Goal: Transaction & Acquisition: Purchase product/service

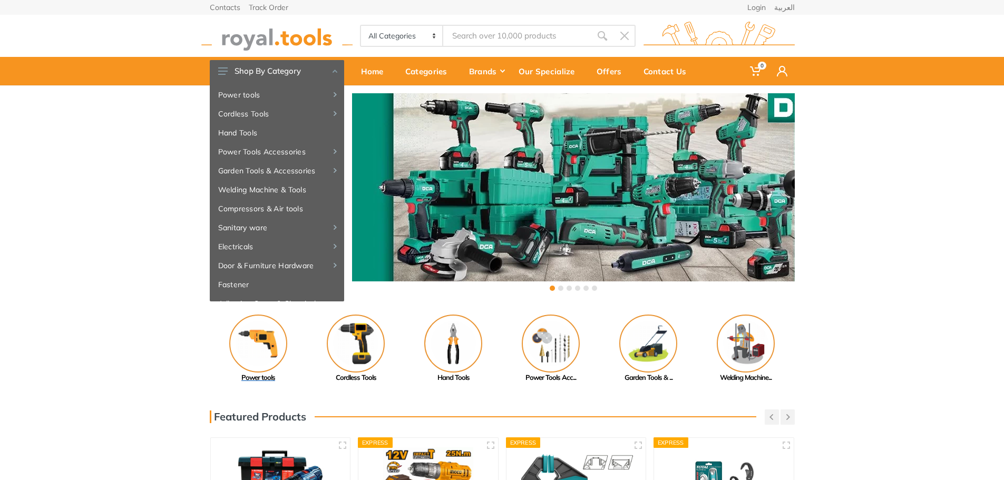
click at [251, 337] on img at bounding box center [258, 344] width 58 height 58
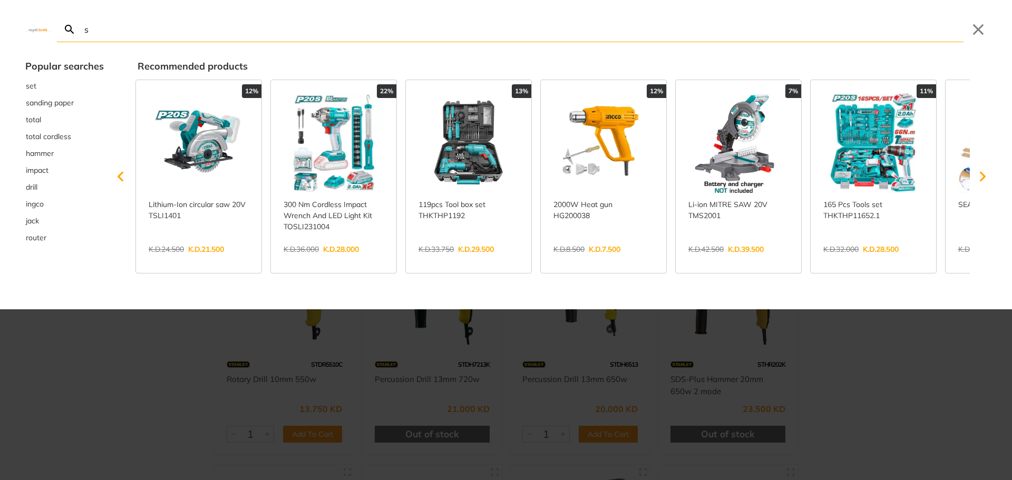
type input "s"
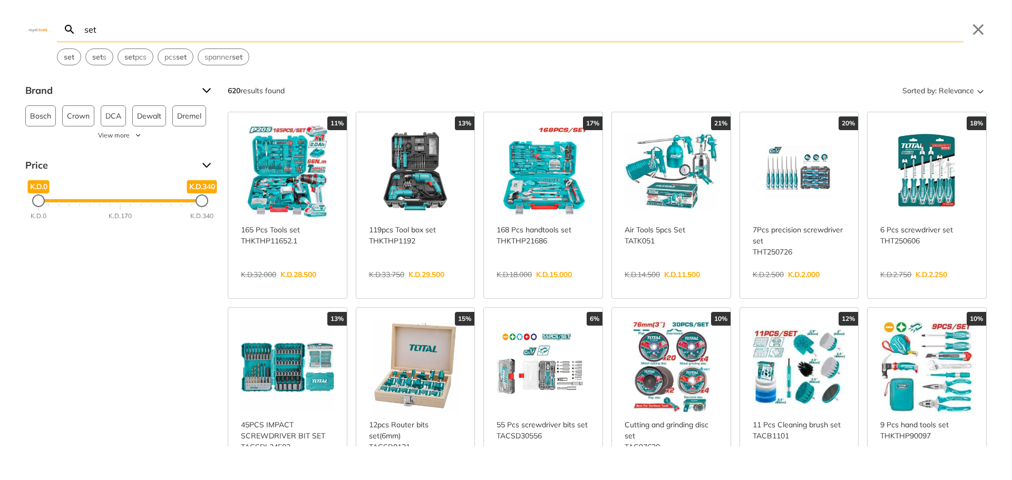
type input "set"
click at [415, 286] on link "View more →" at bounding box center [415, 286] width 93 height 0
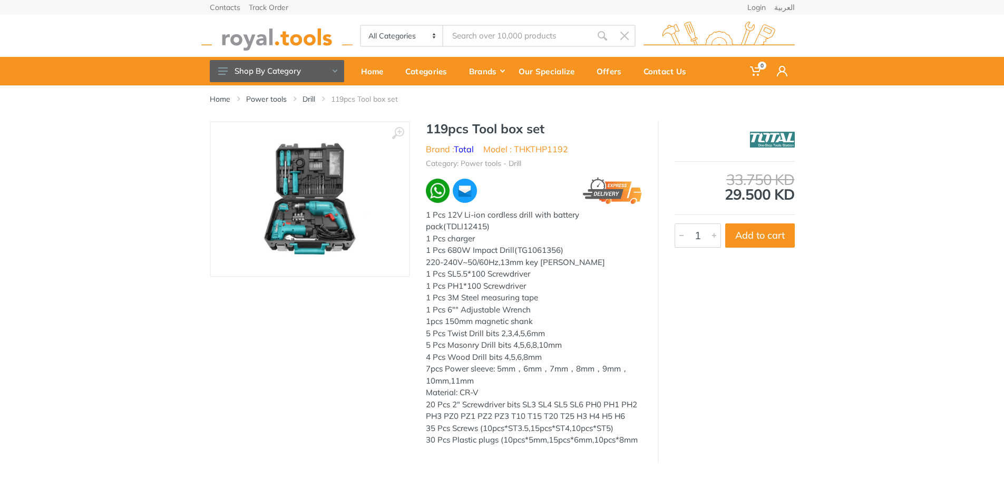
click at [313, 204] on img at bounding box center [310, 199] width 133 height 133
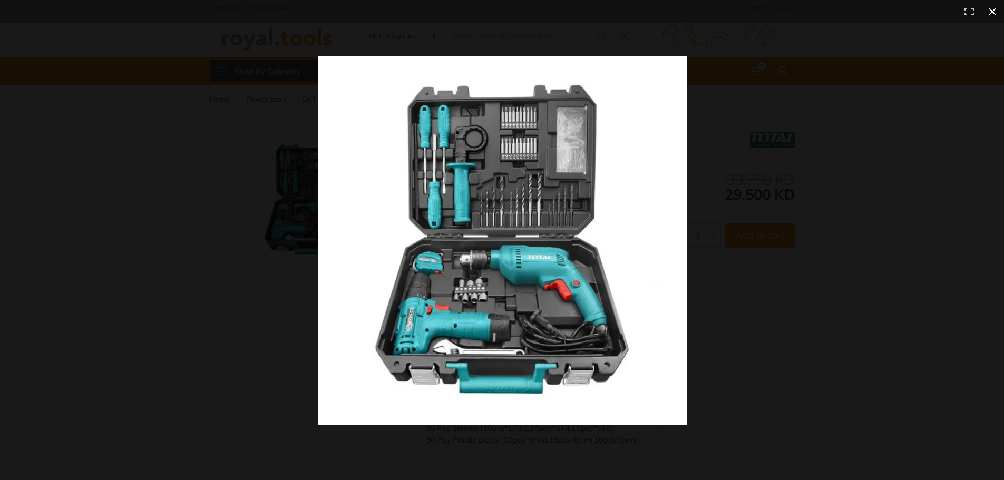
click at [854, 98] on div at bounding box center [745, 260] width 854 height 409
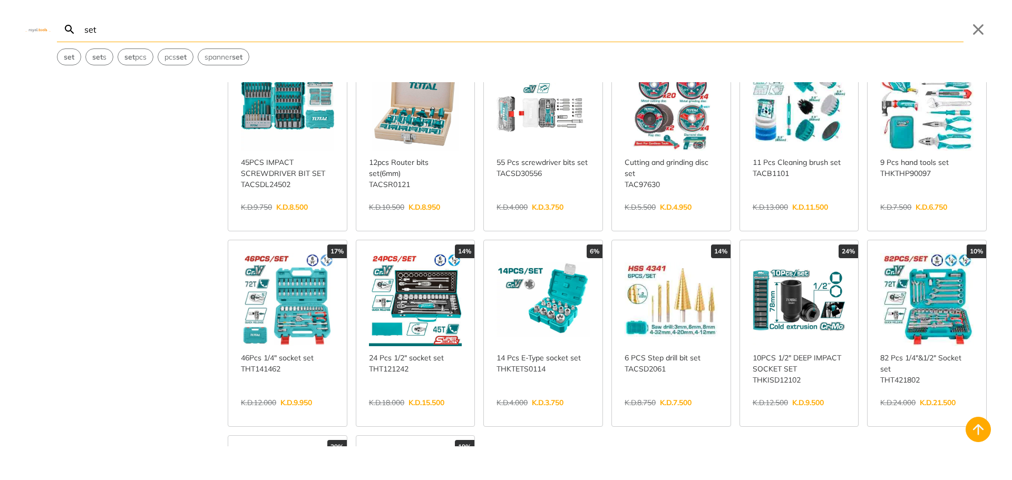
scroll to position [264, 0]
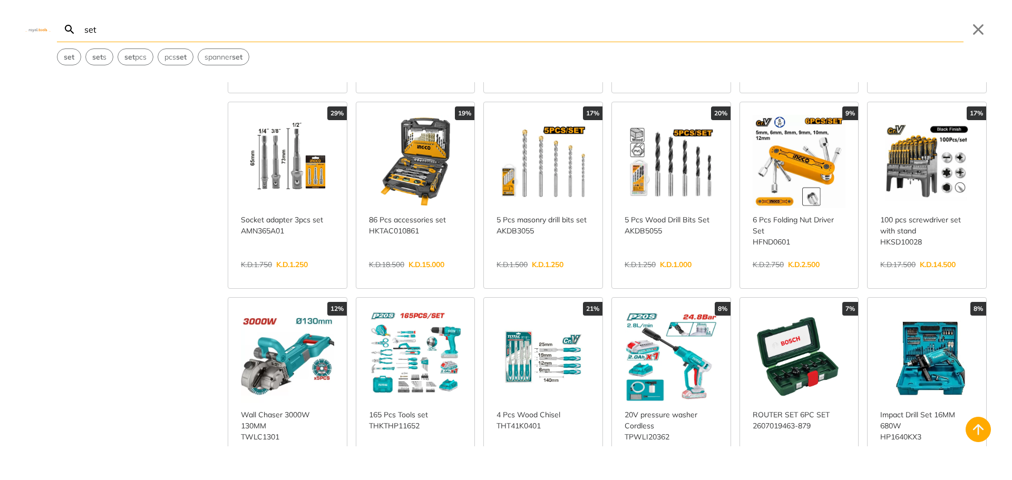
scroll to position [633, 0]
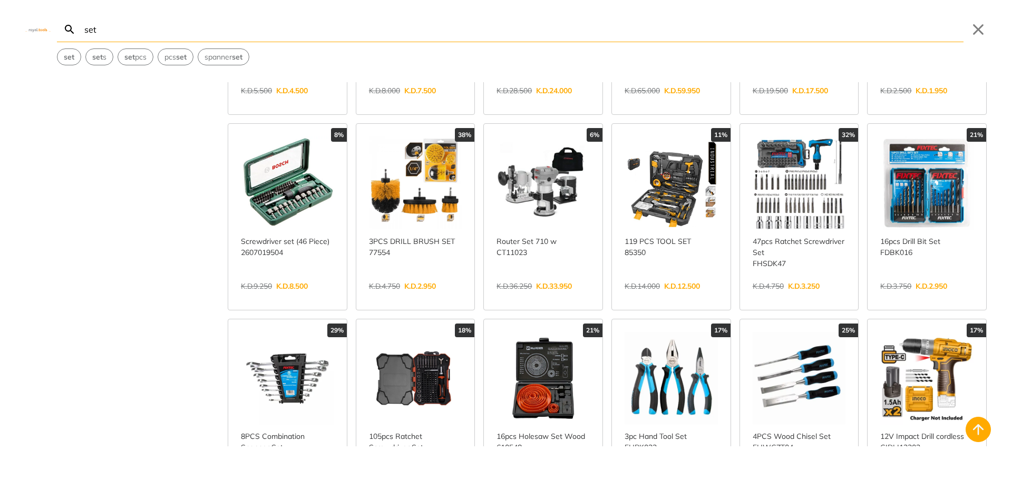
scroll to position [1160, 0]
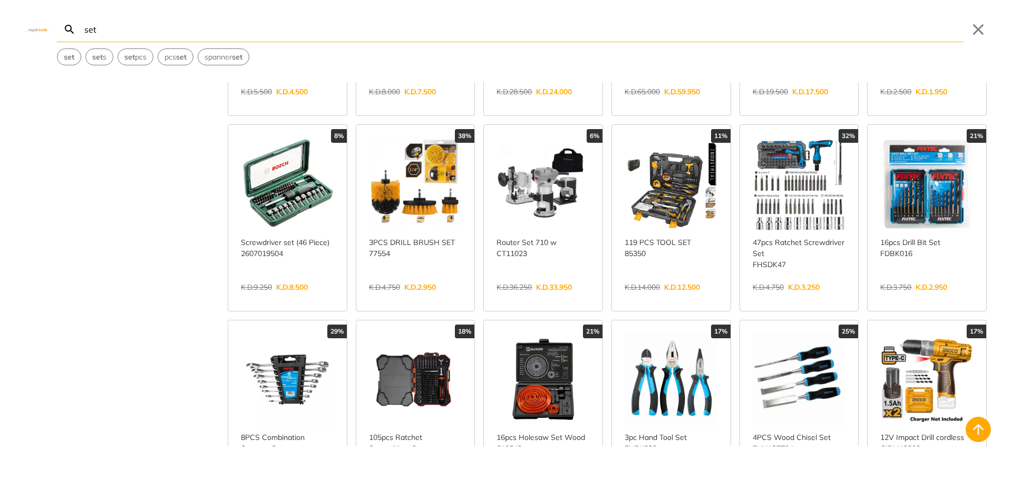
scroll to position [1002, 0]
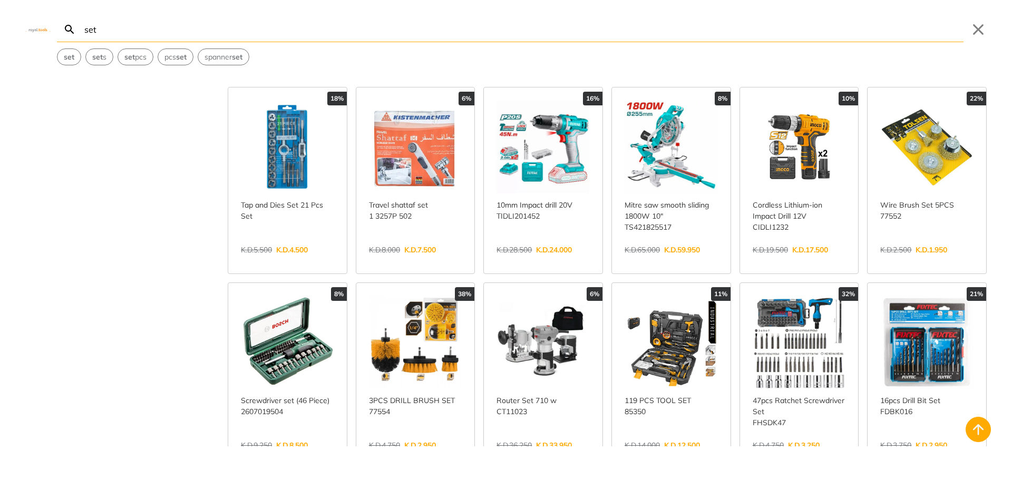
click at [679, 457] on link "View more →" at bounding box center [671, 457] width 93 height 0
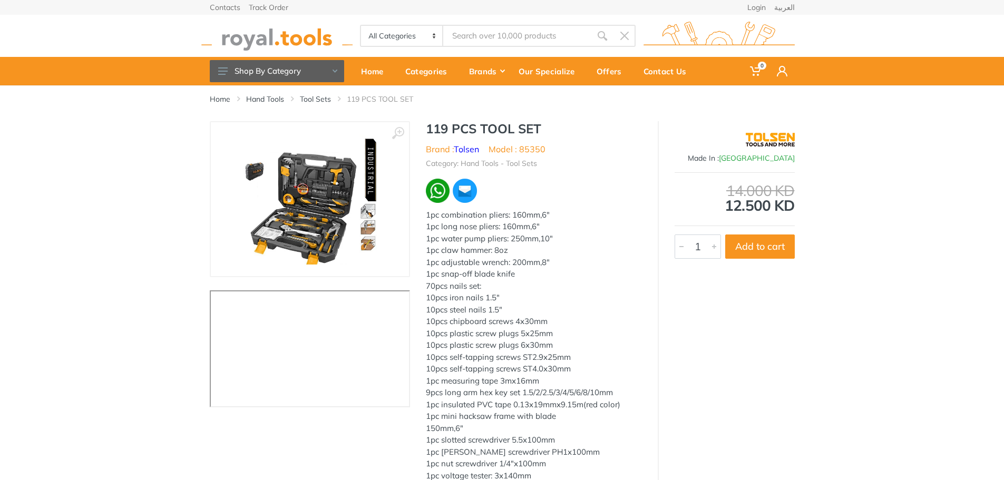
click at [320, 207] on img at bounding box center [309, 199] width 138 height 133
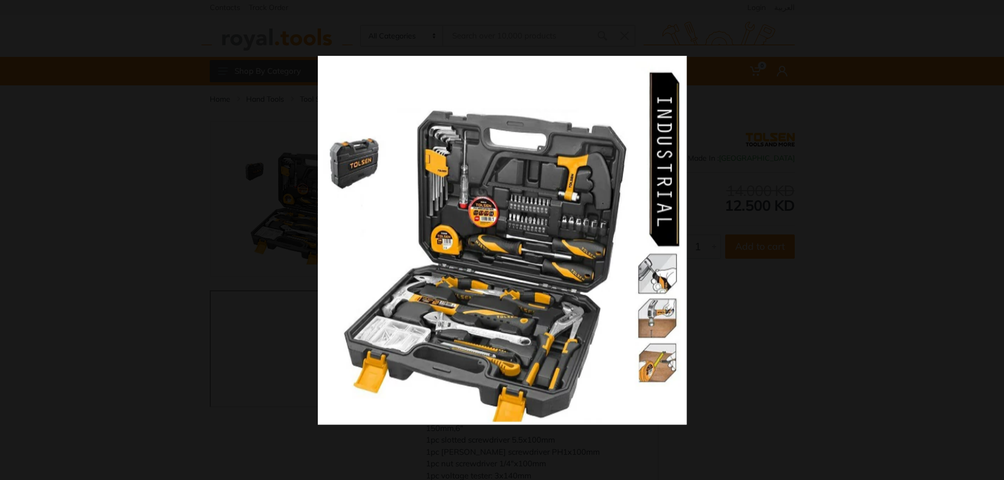
click at [992, 8] on button at bounding box center [992, 11] width 23 height 23
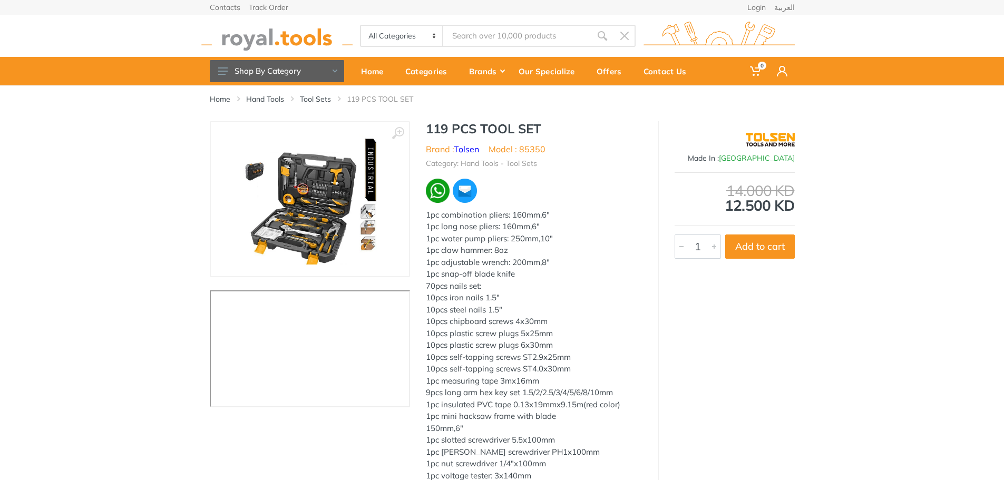
click at [322, 198] on img at bounding box center [309, 199] width 138 height 133
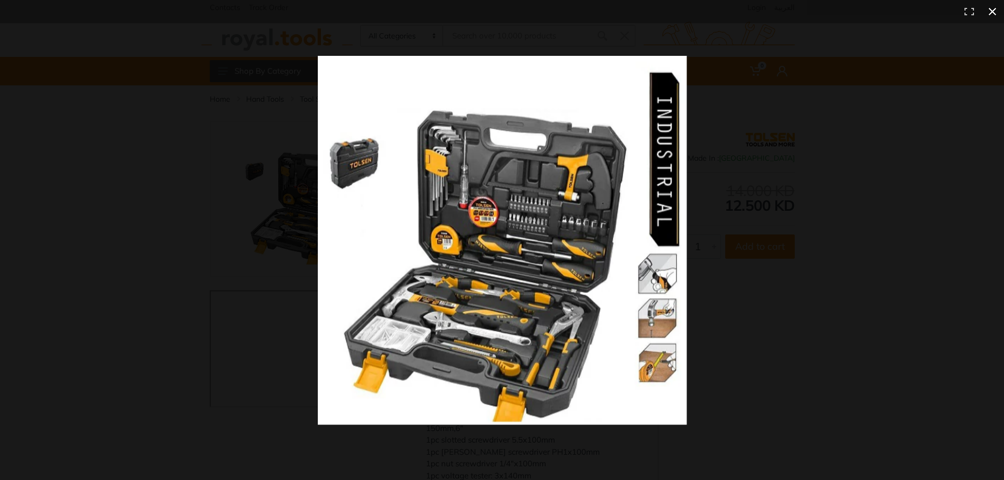
click at [877, 230] on div at bounding box center [745, 260] width 854 height 409
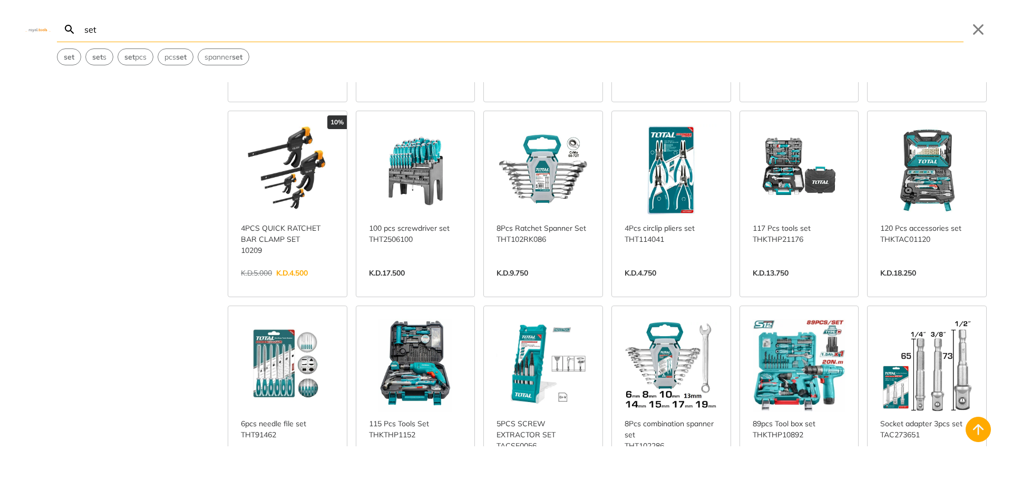
scroll to position [2019, 0]
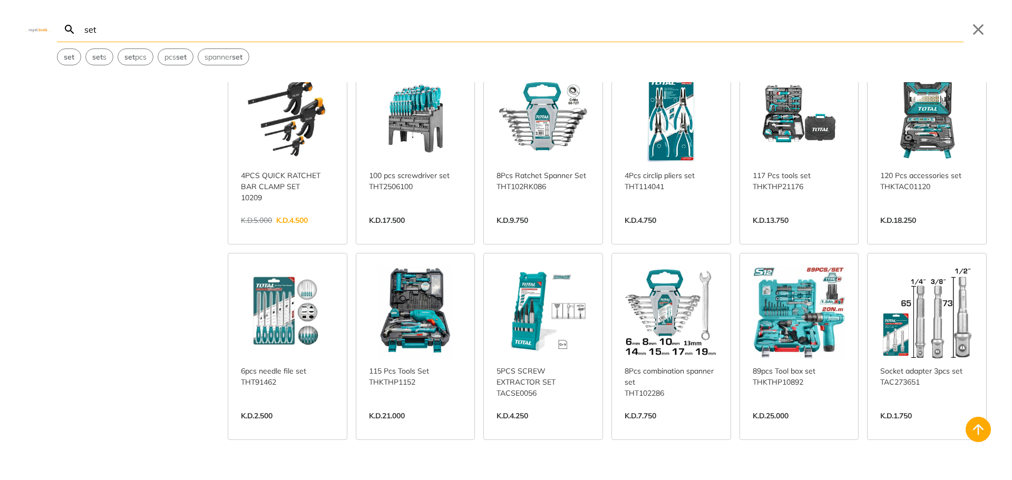
click at [412, 427] on link "View more →" at bounding box center [415, 427] width 93 height 0
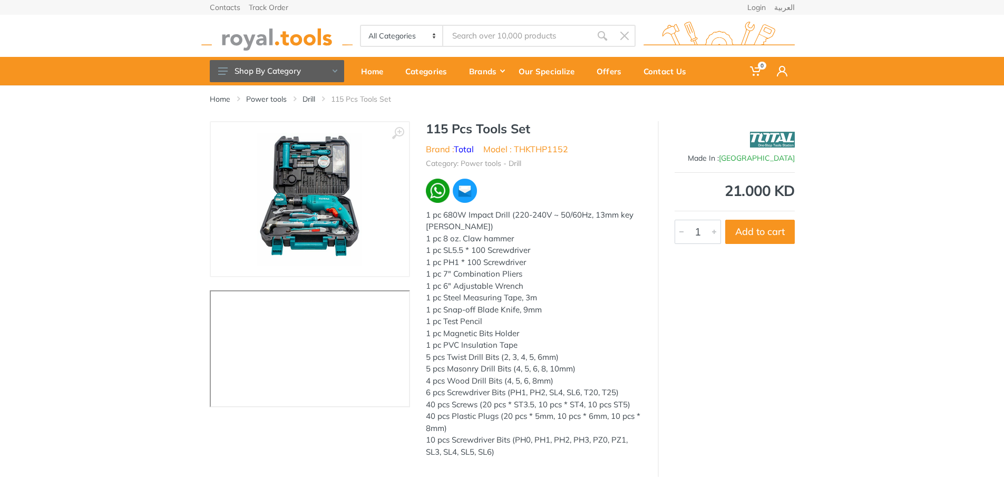
click at [298, 194] on img at bounding box center [309, 199] width 105 height 133
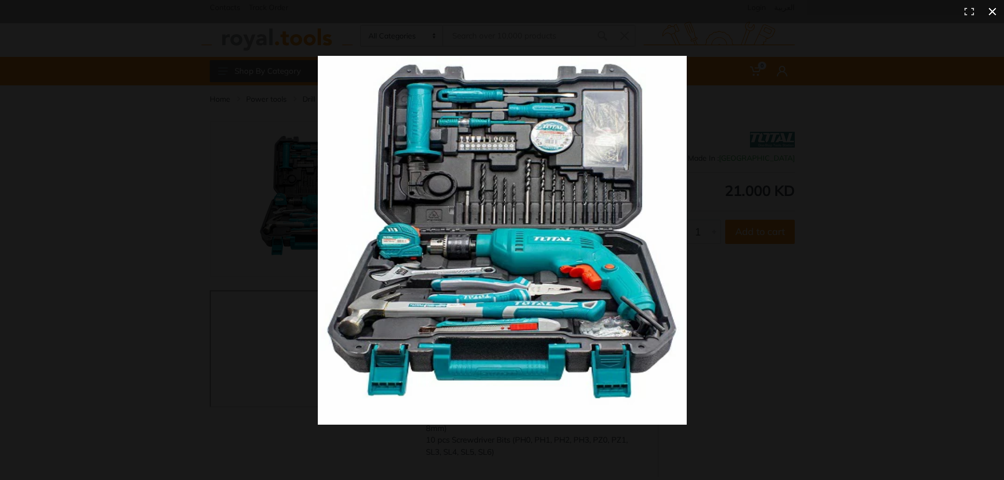
click at [993, 5] on button at bounding box center [992, 11] width 23 height 23
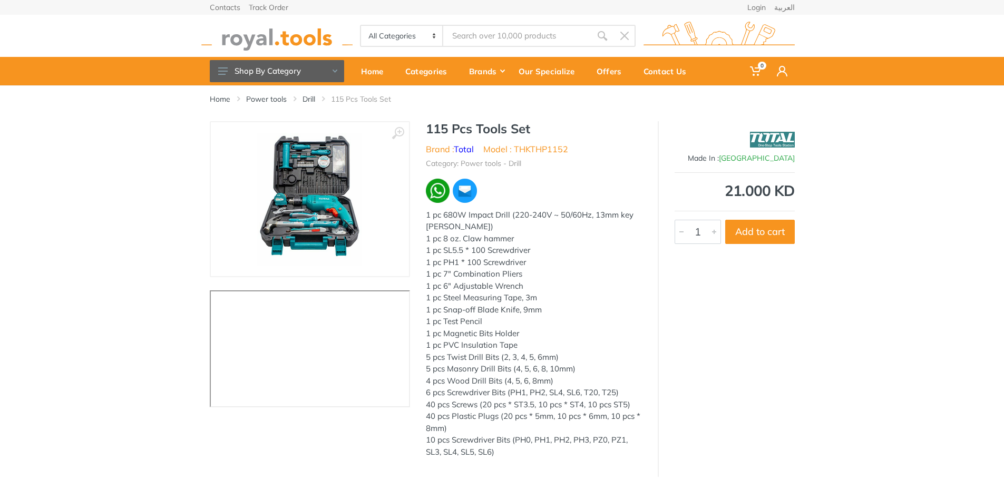
click at [322, 205] on img at bounding box center [309, 199] width 105 height 133
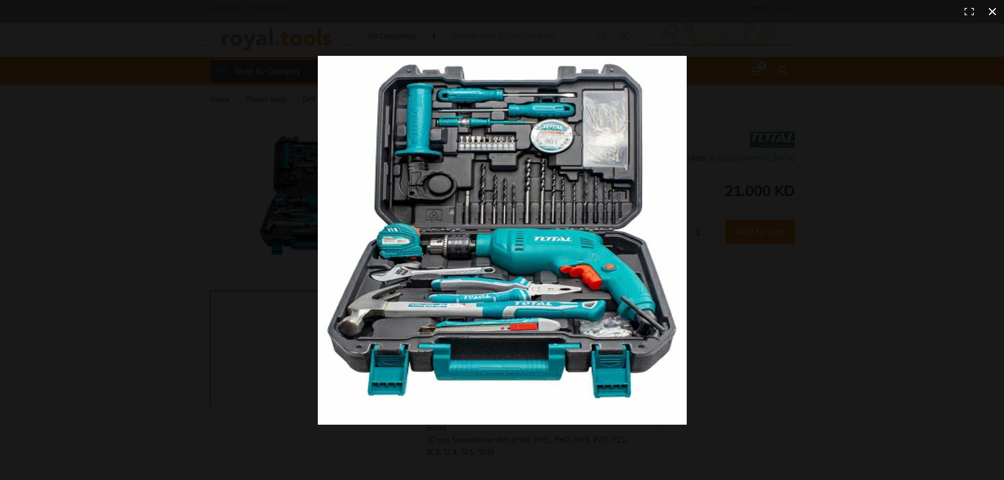
click at [995, 12] on button at bounding box center [992, 11] width 23 height 23
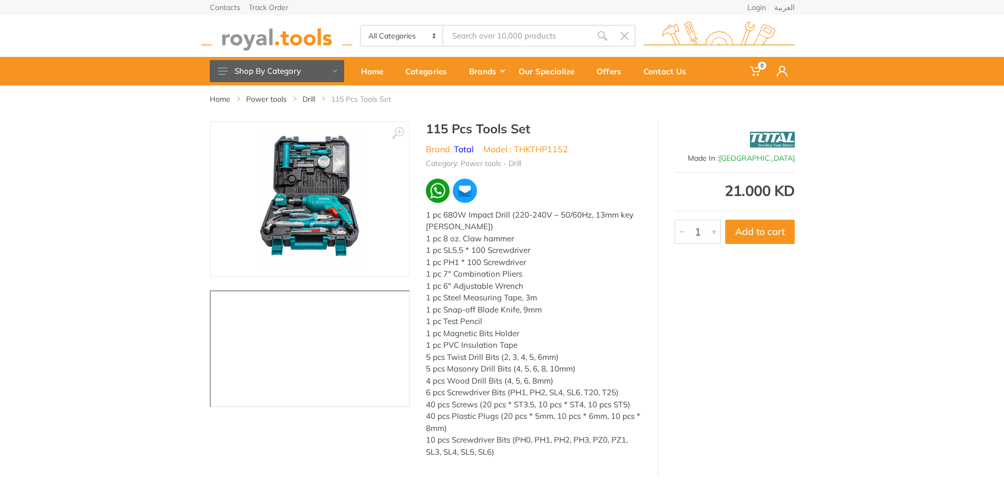
click at [327, 182] on img at bounding box center [309, 199] width 105 height 133
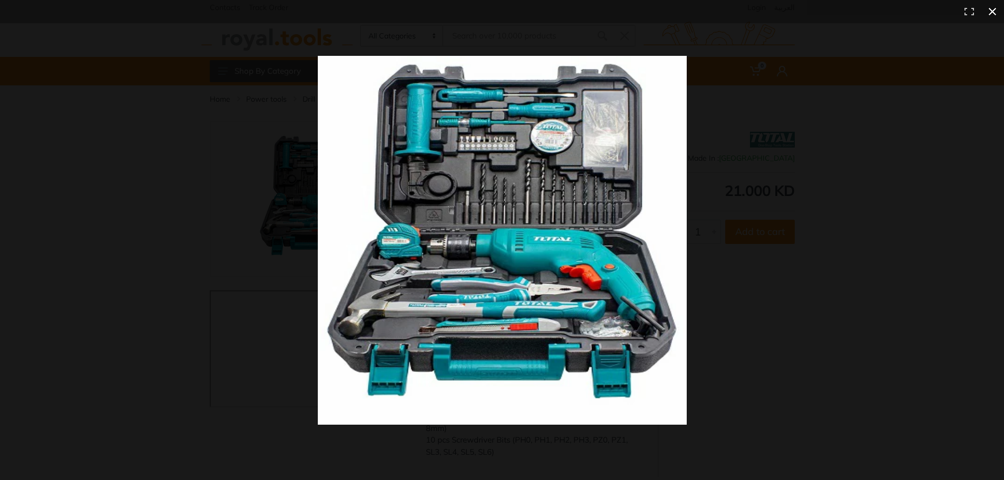
click at [991, 14] on button at bounding box center [992, 11] width 23 height 23
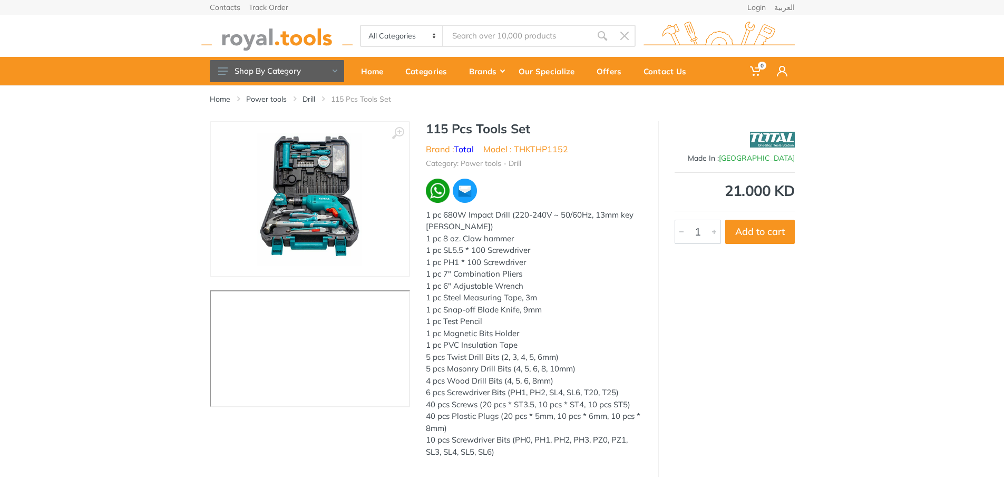
click at [328, 188] on img at bounding box center [309, 199] width 105 height 133
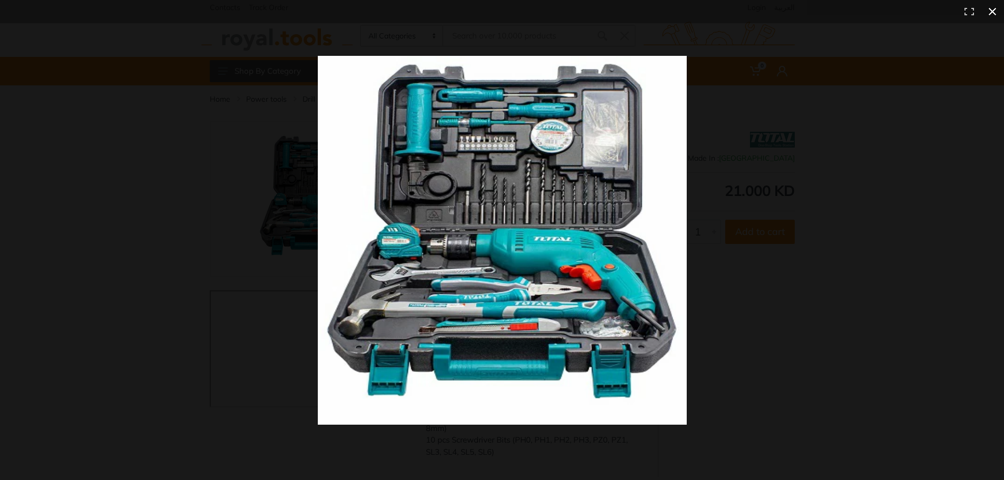
click at [760, 152] on div at bounding box center [745, 260] width 854 height 409
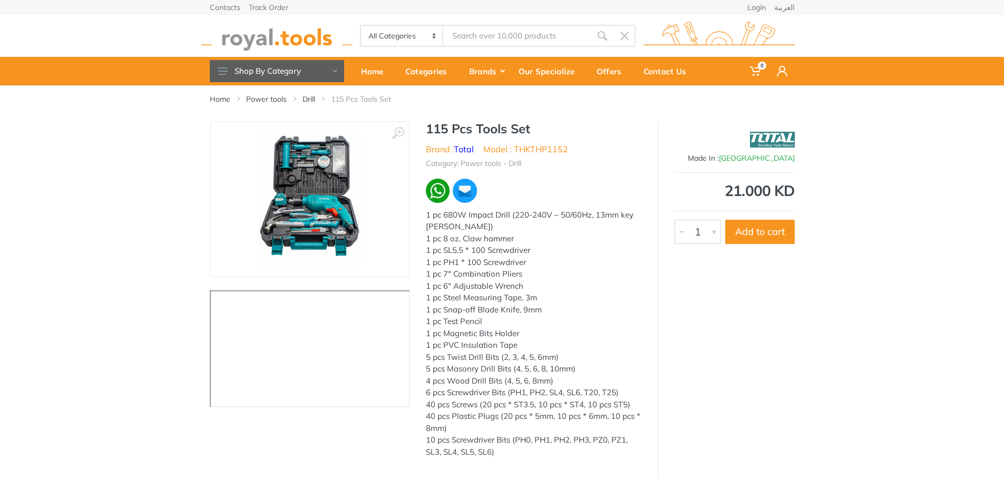
click at [303, 185] on img at bounding box center [309, 199] width 105 height 133
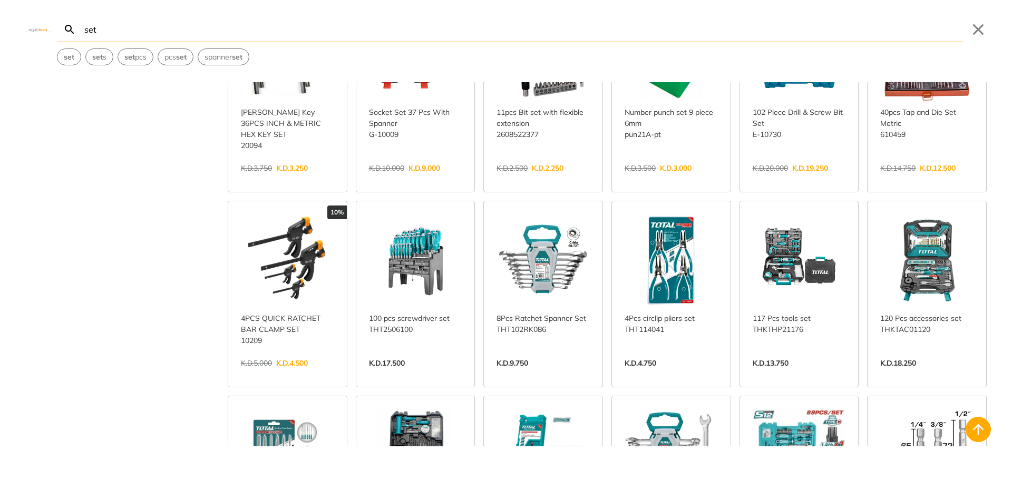
scroll to position [1988, 0]
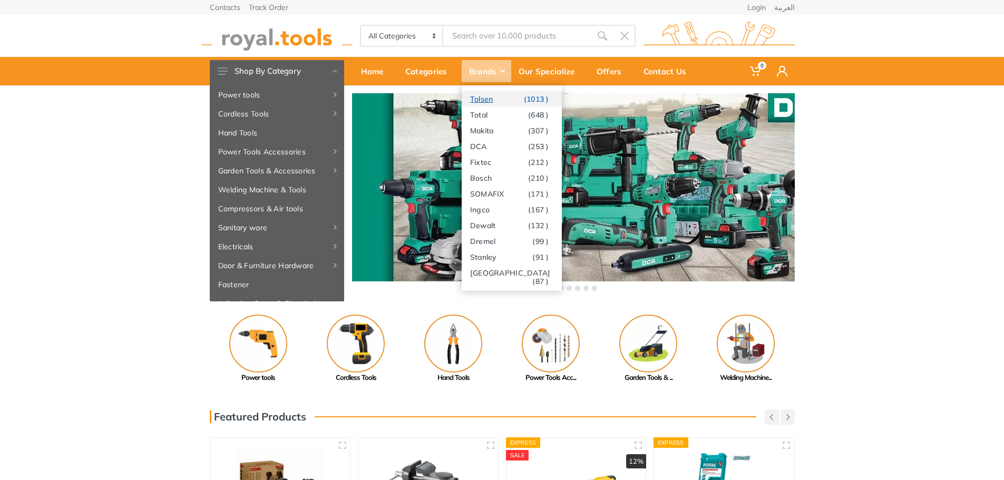
click at [491, 100] on link "Tolsen (1013 )" at bounding box center [512, 99] width 100 height 16
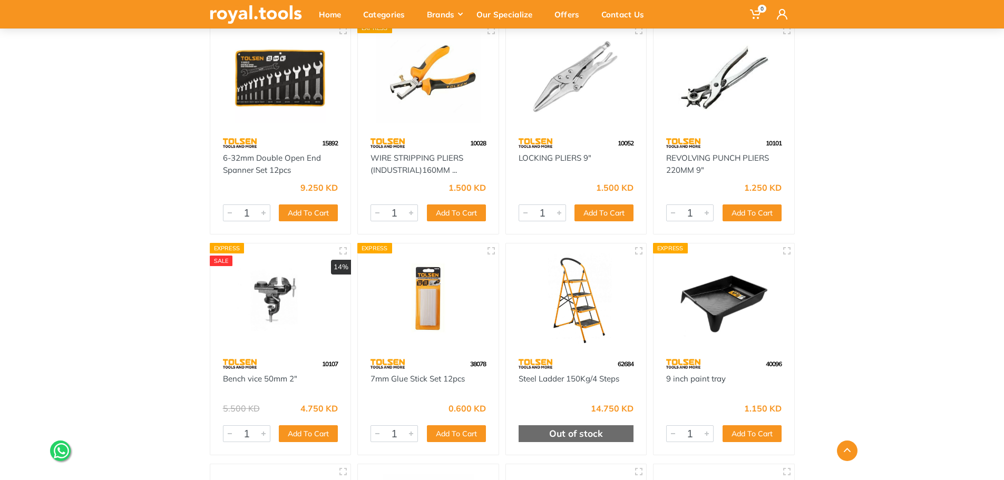
scroll to position [53, 0]
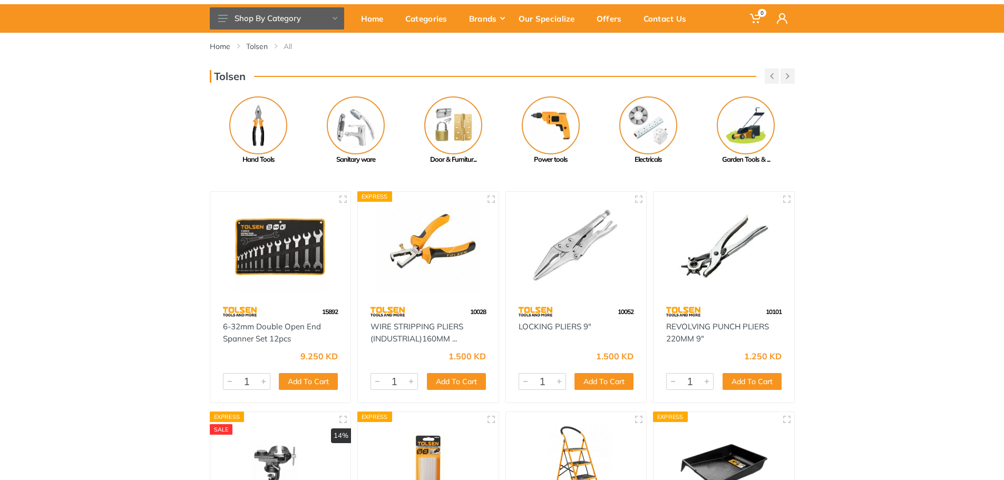
click at [394, 65] on div "Home [GEOGRAPHIC_DATA] All" at bounding box center [502, 51] width 601 height 36
click at [538, 123] on img at bounding box center [551, 125] width 58 height 58
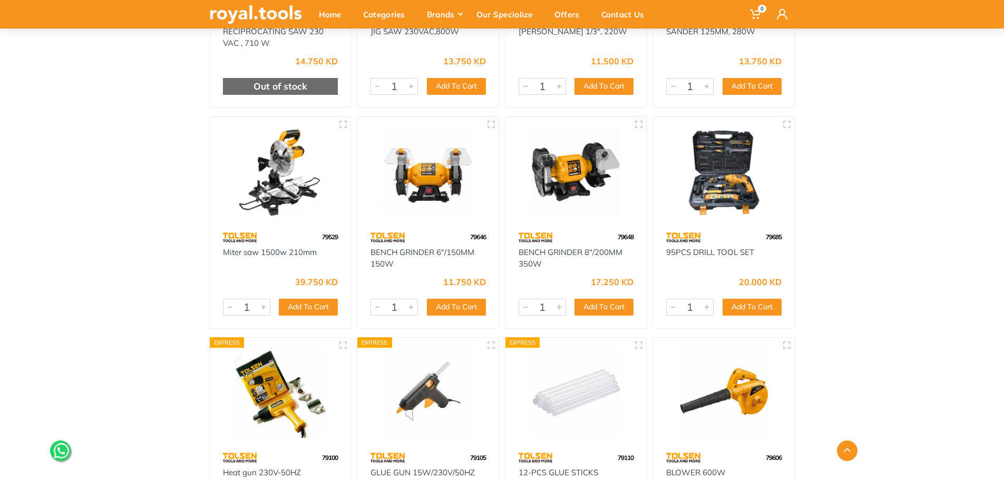
scroll to position [1687, 0]
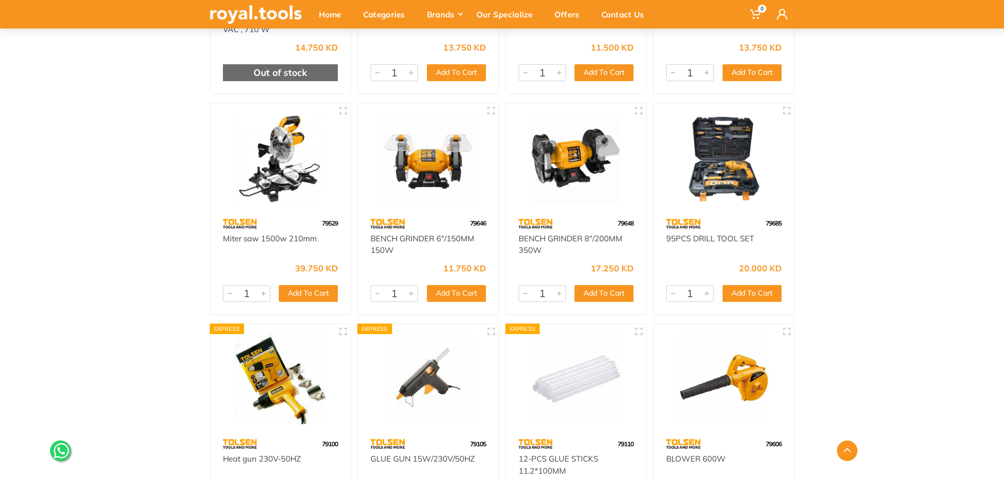
click at [720, 189] on img at bounding box center [724, 158] width 122 height 91
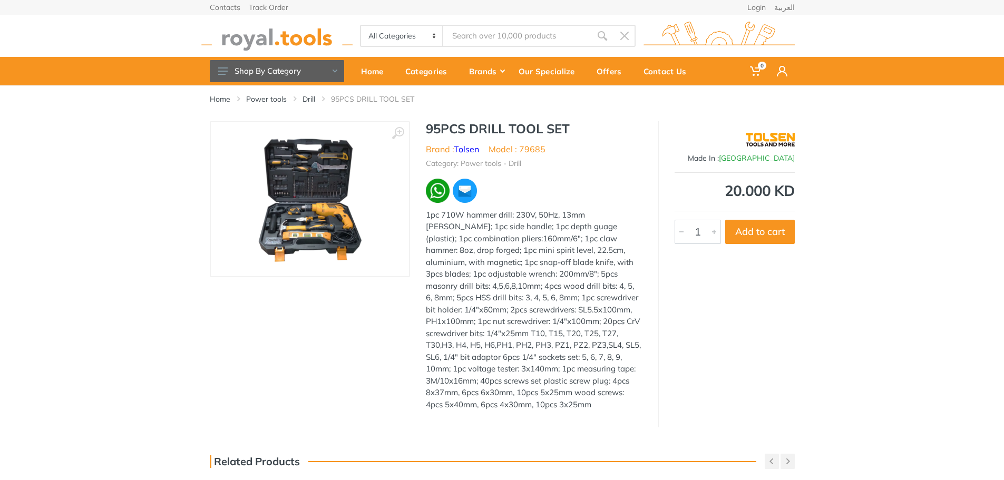
click at [284, 191] on img at bounding box center [310, 199] width 133 height 133
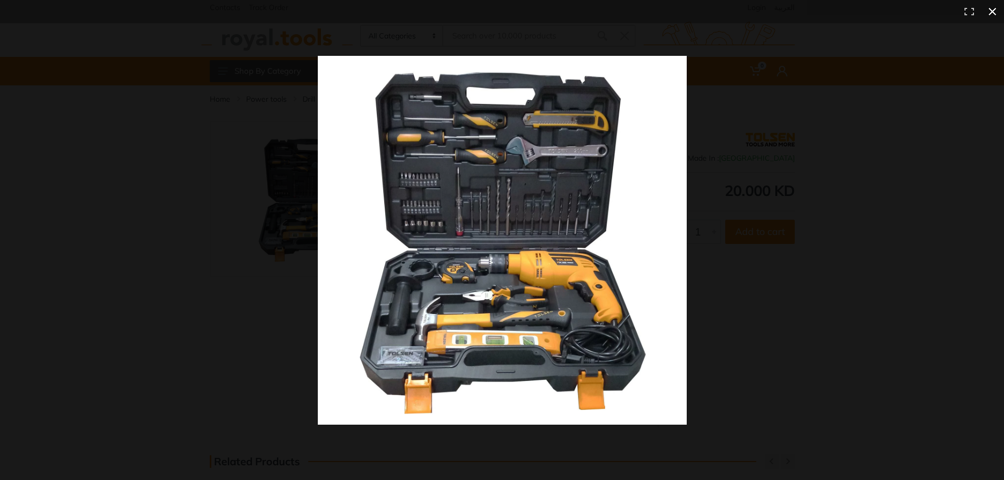
click at [990, 12] on button at bounding box center [992, 11] width 23 height 23
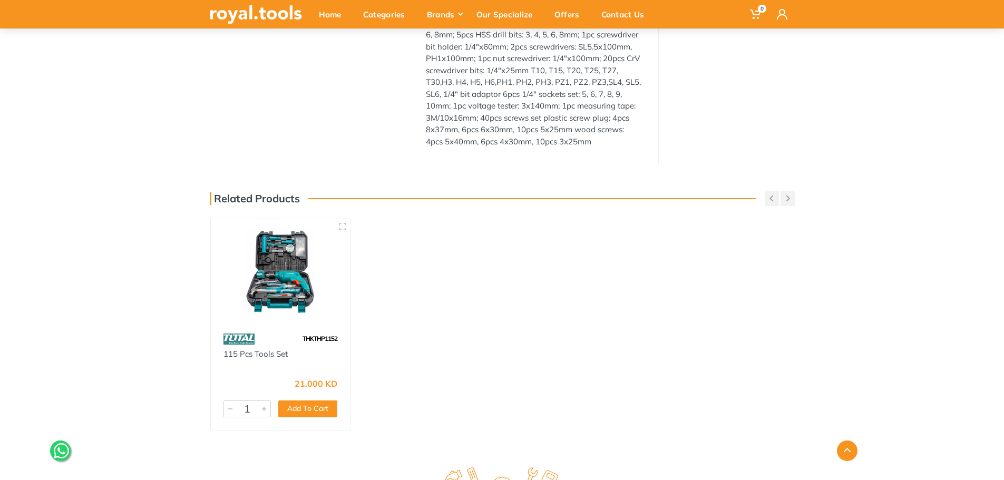
scroll to position [422, 0]
